Goal: Task Accomplishment & Management: Use online tool/utility

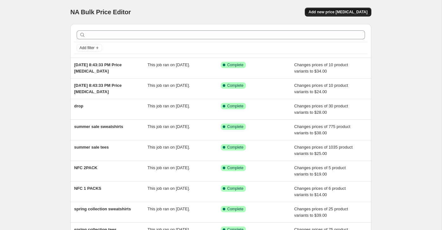
click at [338, 10] on span "Add new price [MEDICAL_DATA]" at bounding box center [338, 12] width 59 height 5
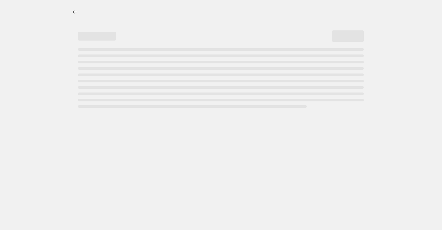
select select "percentage"
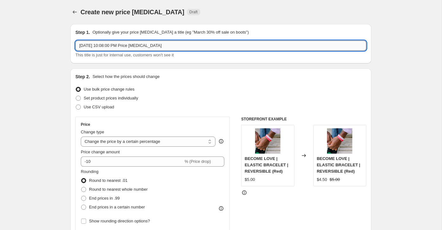
click at [102, 44] on input "[DATE] 10:08:00 PM Price [MEDICAL_DATA]" at bounding box center [220, 46] width 291 height 10
type input "tees"
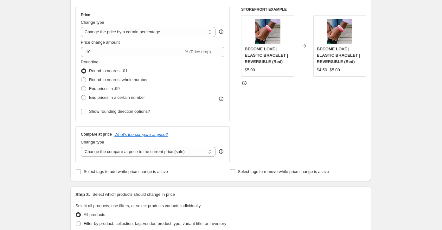
scroll to position [113, 0]
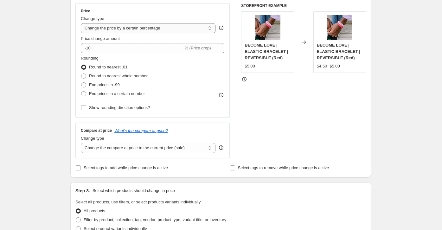
click at [137, 31] on select "Change the price to a certain amount Change the price by a certain amount Chang…" at bounding box center [148, 28] width 135 height 10
select select "to"
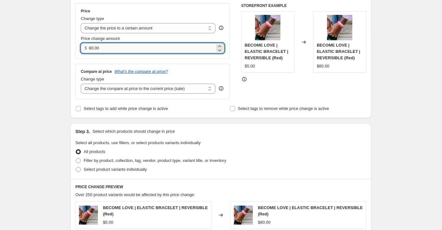
click at [95, 51] on input "80.00" at bounding box center [152, 48] width 126 height 10
drag, startPoint x: 104, startPoint y: 49, endPoint x: 79, endPoint y: 49, distance: 25.7
click at [80, 49] on div "Price Change type Change the price to a certain amount Change the price by a ce…" at bounding box center [152, 30] width 154 height 55
type input "25.00"
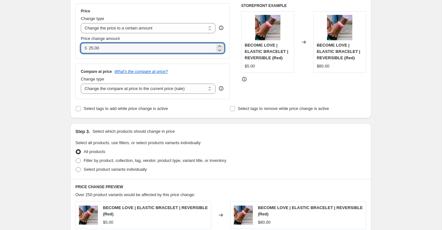
click at [49, 67] on div "Create new price [MEDICAL_DATA]. This page is ready Create new price [MEDICAL_D…" at bounding box center [221, 179] width 442 height 584
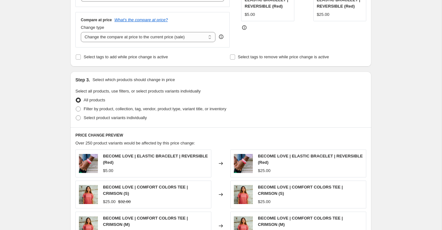
scroll to position [166, 0]
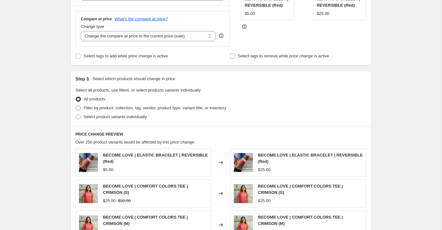
click at [78, 107] on span at bounding box center [78, 107] width 5 height 5
click at [76, 106] on input "Filter by product, collection, tag, vendor, product type, variant title, or inv…" at bounding box center [76, 105] width 0 height 0
radio input "true"
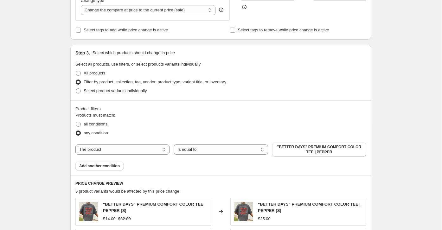
scroll to position [192, 0]
click at [160, 147] on select "The product The product's collection The product's tag The product's vendor The…" at bounding box center [122, 149] width 94 height 10
select select "product_type"
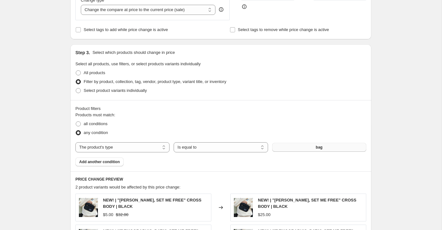
click at [310, 147] on button "bag" at bounding box center [319, 147] width 94 height 9
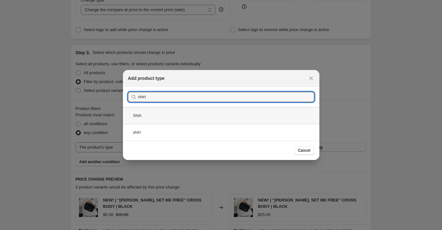
type input "shirt"
click at [235, 116] on div "Shirt" at bounding box center [221, 115] width 196 height 17
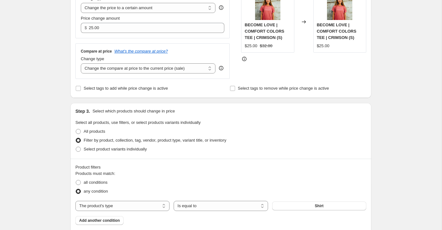
scroll to position [131, 0]
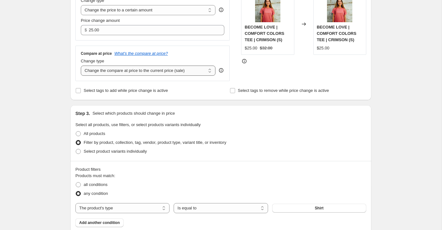
click at [138, 71] on select "Change the compare at price to the current price (sale) Change the compare at p…" at bounding box center [148, 71] width 135 height 10
select select "no_change"
click at [54, 92] on div "Create new price [MEDICAL_DATA]. This page is ready Create new price [MEDICAL_D…" at bounding box center [221, 197] width 442 height 656
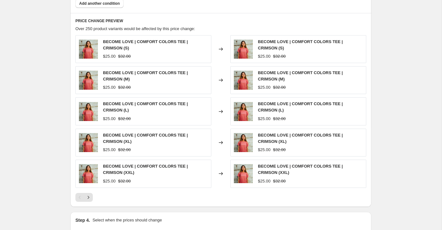
scroll to position [423, 0]
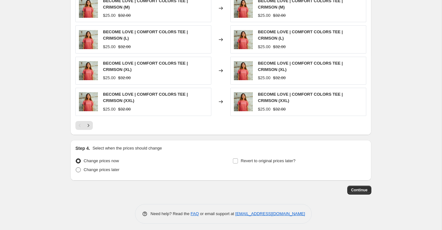
click at [79, 168] on span at bounding box center [78, 169] width 5 height 5
click at [76, 168] on input "Change prices later" at bounding box center [76, 167] width 0 height 0
radio input "true"
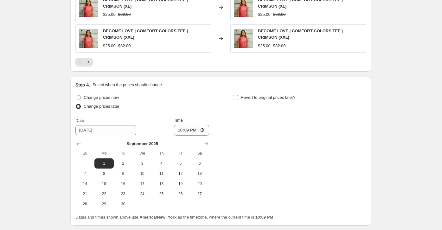
scroll to position [486, 0]
click at [180, 129] on input "22:09" at bounding box center [191, 129] width 35 height 11
type input "00:01"
click at [243, 146] on div "Change prices now Change prices later Date [DATE] Time 00:[DATE] Mo Tu We Th Fr…" at bounding box center [220, 151] width 291 height 116
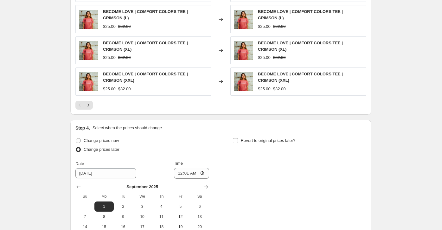
scroll to position [531, 0]
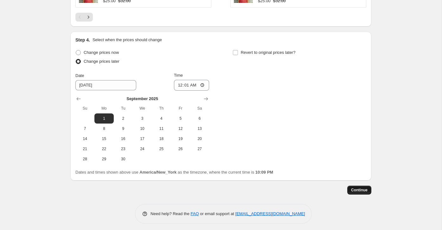
click at [359, 190] on button "Continue" at bounding box center [359, 190] width 24 height 9
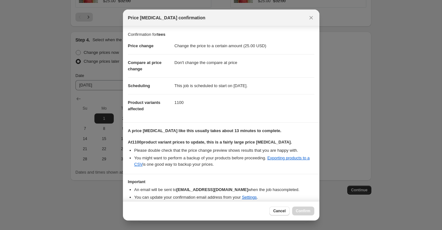
scroll to position [23, 0]
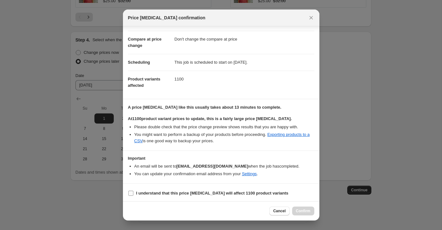
click at [172, 192] on b "I understand that this price [MEDICAL_DATA] will affect 1100 product variants" at bounding box center [212, 193] width 152 height 5
click at [133, 192] on input "I understand that this price [MEDICAL_DATA] will affect 1100 product variants" at bounding box center [130, 193] width 5 height 5
checkbox input "true"
click at [304, 213] on span "Confirm" at bounding box center [303, 210] width 15 height 5
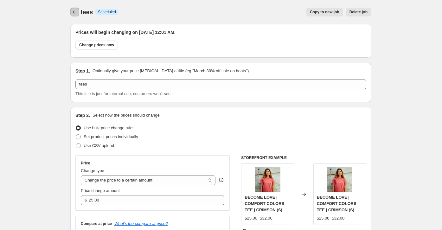
click at [74, 14] on icon "Price change jobs" at bounding box center [75, 12] width 6 height 6
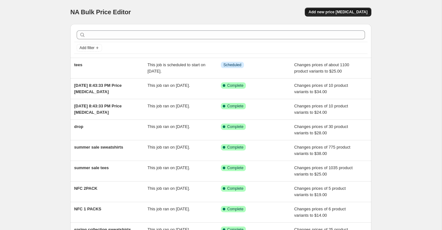
click at [347, 14] on span "Add new price [MEDICAL_DATA]" at bounding box center [338, 12] width 59 height 5
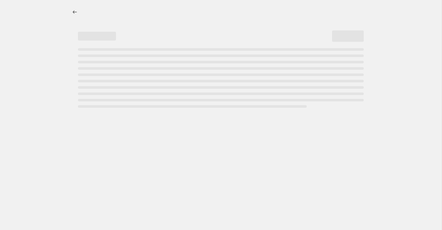
select select "percentage"
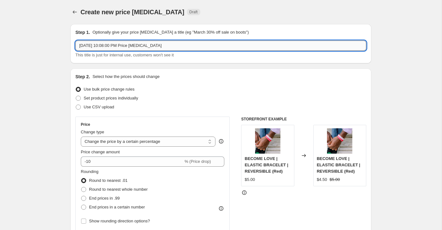
click at [122, 49] on input "[DATE] 10:08:00 PM Price [MEDICAL_DATA]" at bounding box center [220, 46] width 291 height 10
type input "sweatshirts"
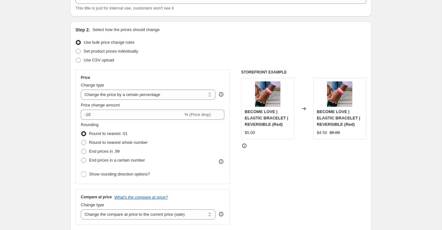
scroll to position [48, 0]
click at [120, 96] on select "Change the price to a certain amount Change the price by a certain amount Chang…" at bounding box center [148, 94] width 135 height 10
select select "to"
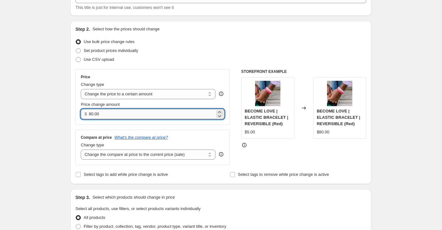
click at [94, 115] on input "80.00" at bounding box center [152, 114] width 126 height 10
type input "34.00"
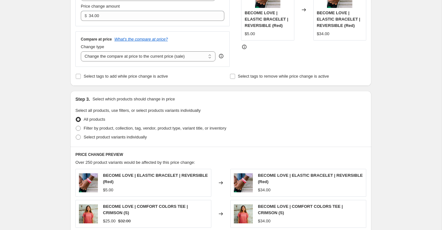
scroll to position [147, 0]
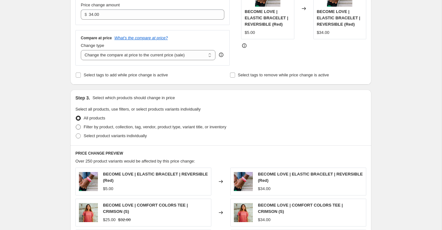
click at [77, 127] on span at bounding box center [78, 126] width 5 height 5
click at [76, 125] on input "Filter by product, collection, tag, vendor, product type, variant title, or inv…" at bounding box center [76, 124] width 0 height 0
radio input "true"
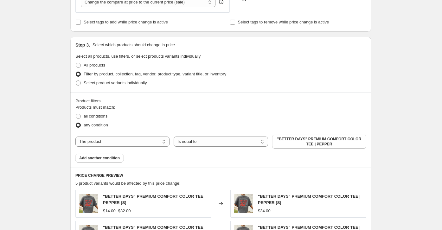
scroll to position [200, 0]
click at [118, 154] on button "Add another condition" at bounding box center [99, 157] width 48 height 9
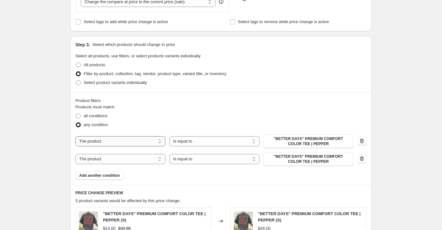
click at [118, 140] on select "The product The product's collection The product's tag The product's vendor The…" at bounding box center [120, 141] width 90 height 10
select select "product_type"
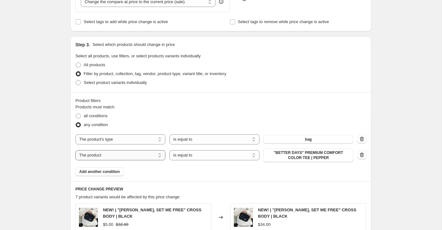
click at [137, 154] on select "The product The product's collection The product's tag The product's vendor The…" at bounding box center [120, 155] width 90 height 10
select select "product_type"
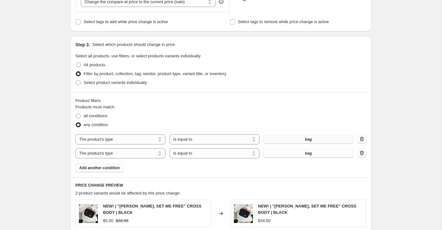
click at [302, 137] on button "bag" at bounding box center [308, 139] width 90 height 9
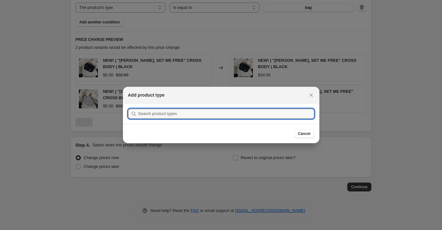
scroll to position [0, 0]
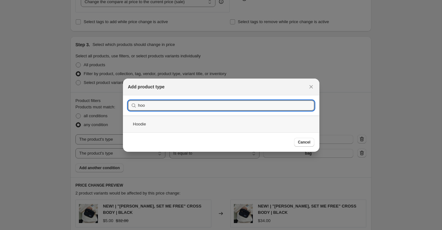
type input "hoo"
click at [199, 121] on div "Hoodie" at bounding box center [221, 124] width 196 height 17
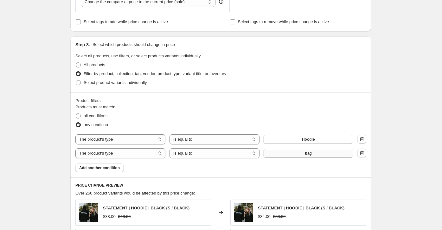
click at [311, 156] on button "bag" at bounding box center [308, 153] width 90 height 9
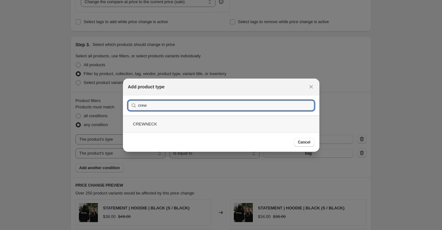
type input "crew"
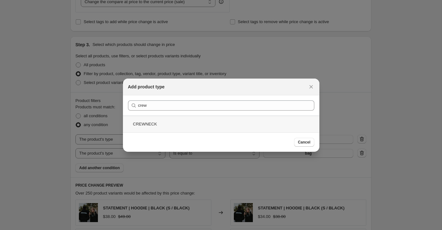
click at [170, 121] on div "CREWNECK" at bounding box center [221, 124] width 196 height 17
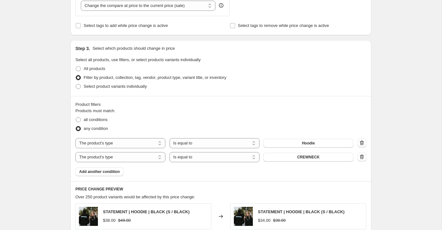
scroll to position [426, 0]
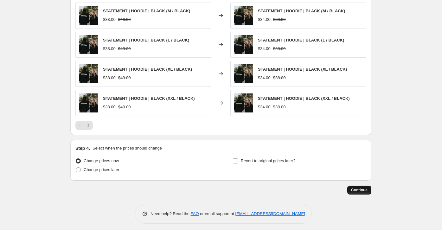
click at [361, 188] on span "Continue" at bounding box center [359, 190] width 16 height 5
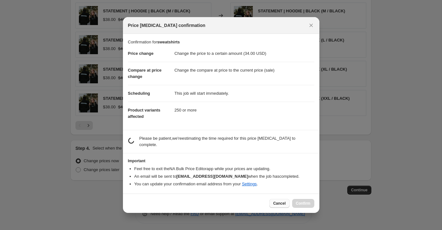
click at [284, 203] on span "Cancel" at bounding box center [279, 203] width 12 height 5
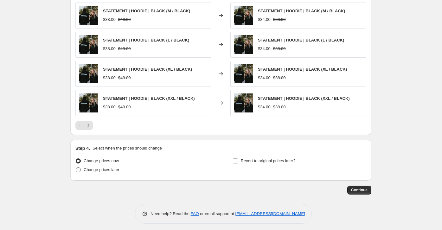
click at [83, 168] on label "Change prices later" at bounding box center [97, 169] width 44 height 9
click at [76, 168] on input "Change prices later" at bounding box center [76, 167] width 0 height 0
radio input "true"
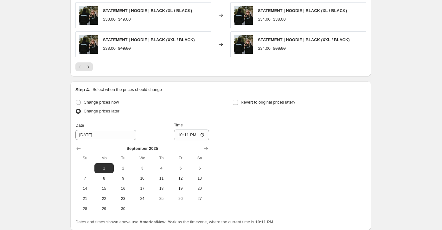
scroll to position [490, 0]
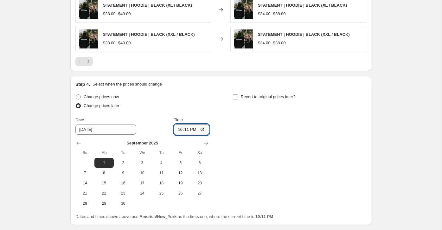
click at [180, 128] on input "22:11" at bounding box center [191, 129] width 35 height 11
type input "00:01"
click at [250, 115] on div "Change prices now Change prices later Date [DATE] Time 00:[DATE] Mo Tu We Th Fr…" at bounding box center [220, 151] width 291 height 116
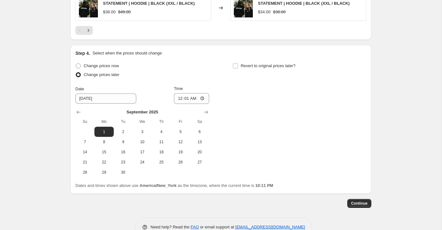
scroll to position [530, 0]
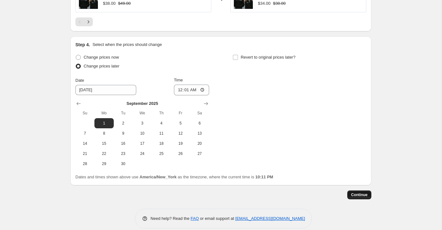
click at [357, 193] on span "Continue" at bounding box center [359, 194] width 16 height 5
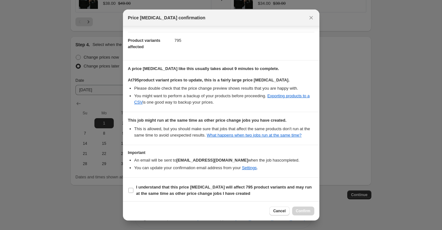
scroll to position [69, 0]
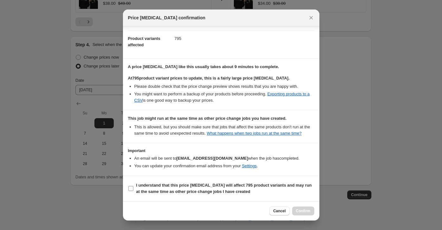
click at [148, 183] on b "I understand that this price [MEDICAL_DATA] will affect 795 product variants an…" at bounding box center [224, 188] width 176 height 11
click at [133, 186] on input "I understand that this price [MEDICAL_DATA] will affect 795 product variants an…" at bounding box center [130, 188] width 5 height 5
checkbox input "true"
click at [301, 209] on span "Confirm" at bounding box center [303, 210] width 15 height 5
